Goal: Task Accomplishment & Management: Manage account settings

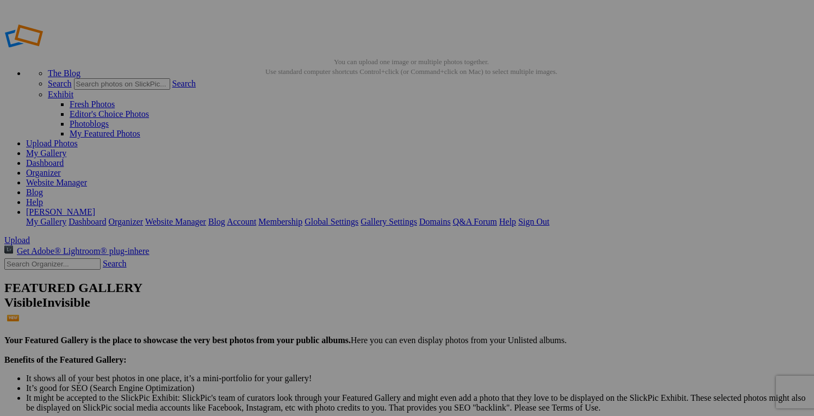
type input "Sarina Bridal"
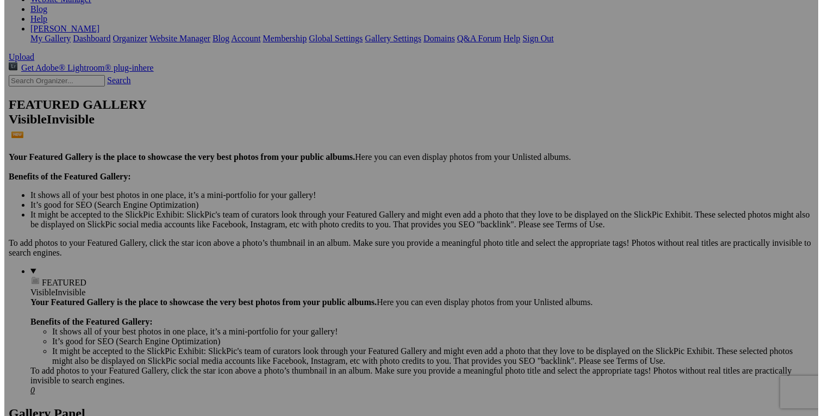
scroll to position [181, 0]
